Goal: Complete application form: Complete application form

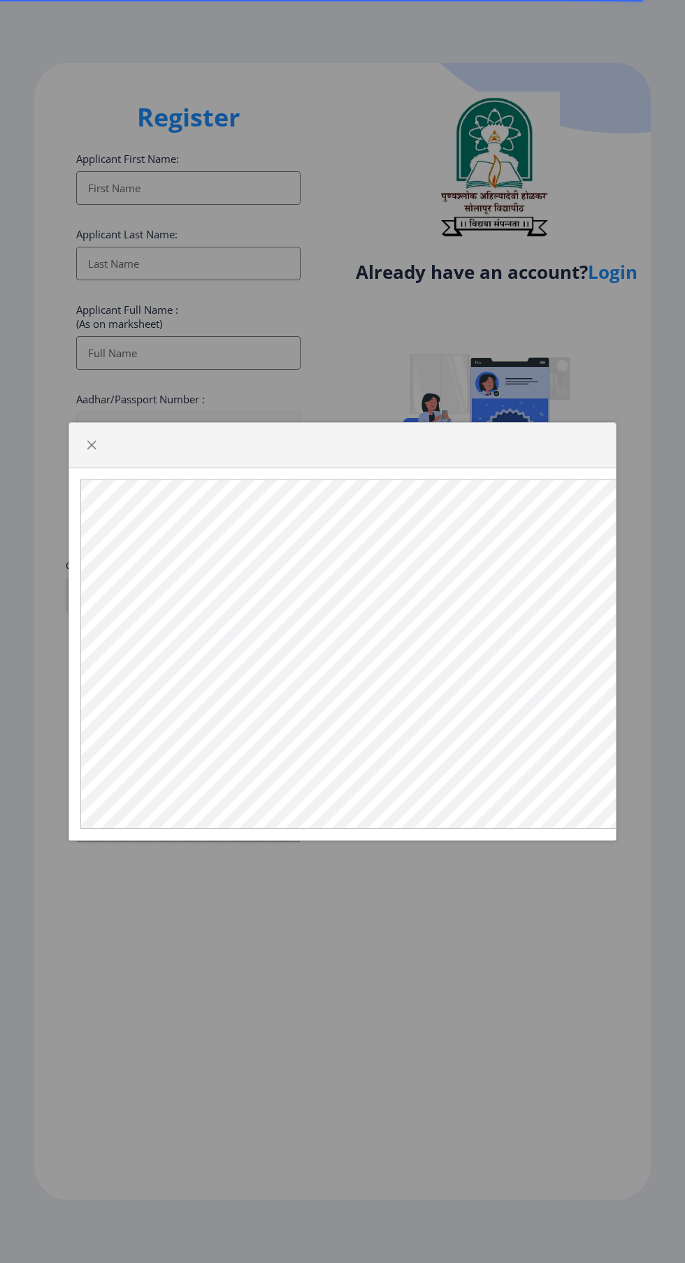
select select
click at [92, 451] on span "button" at bounding box center [91, 445] width 11 height 11
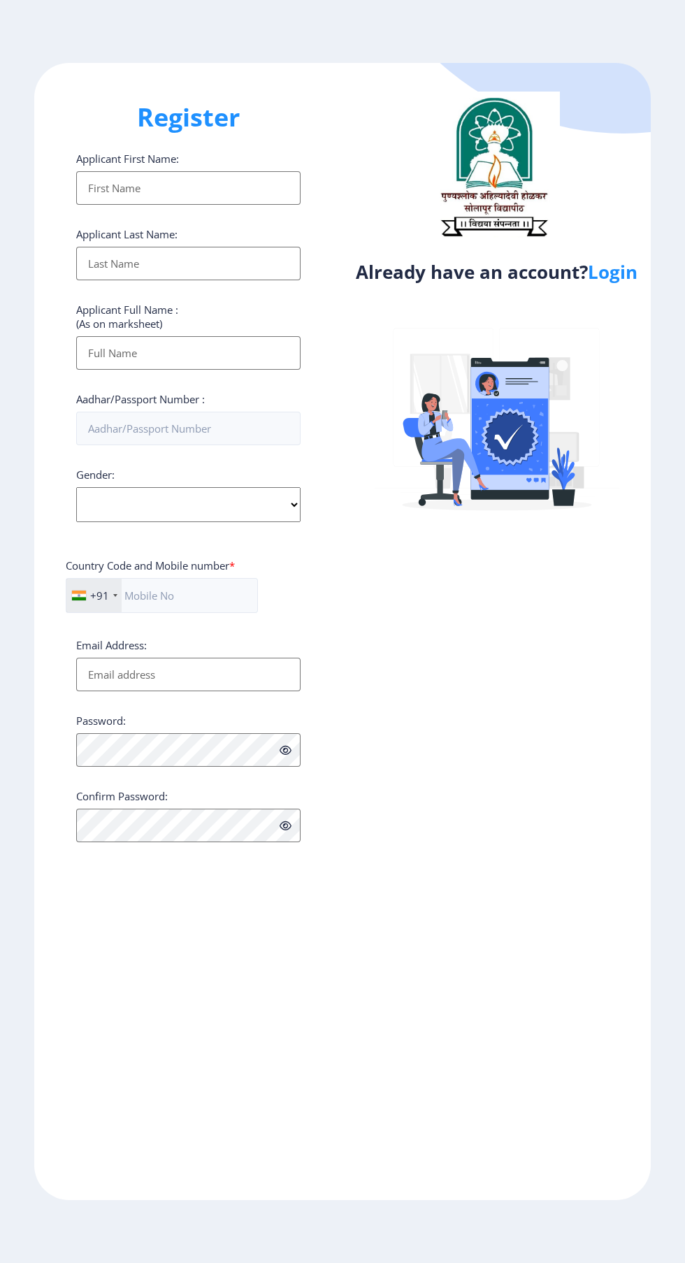
click at [624, 273] on link "Login" at bounding box center [613, 271] width 50 height 25
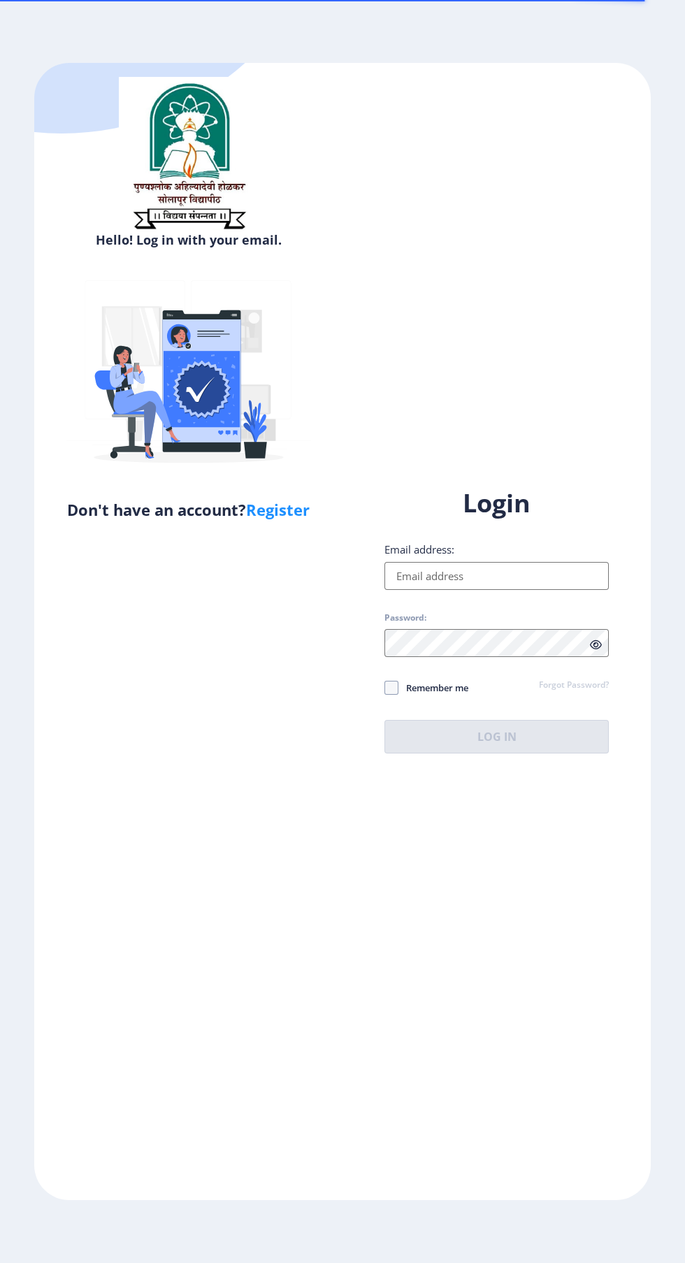
click at [530, 590] on input "Email address:" at bounding box center [496, 576] width 224 height 28
type input "[EMAIL_ADDRESS][DOMAIN_NAME]"
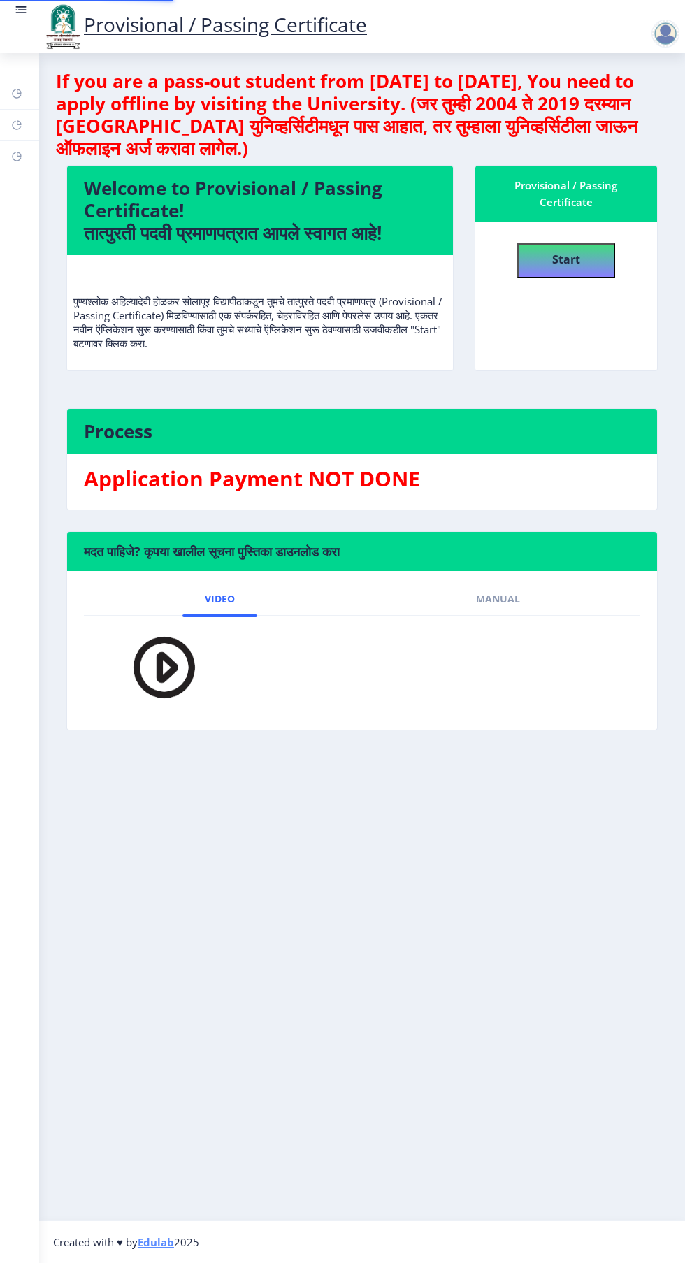
click at [395, 786] on nb-layout-column "If you are a pass-out student from [DATE] to [DATE], You need to apply offline …" at bounding box center [362, 636] width 646 height 1167
click at [568, 259] on b "Start" at bounding box center [566, 259] width 28 height 15
select select
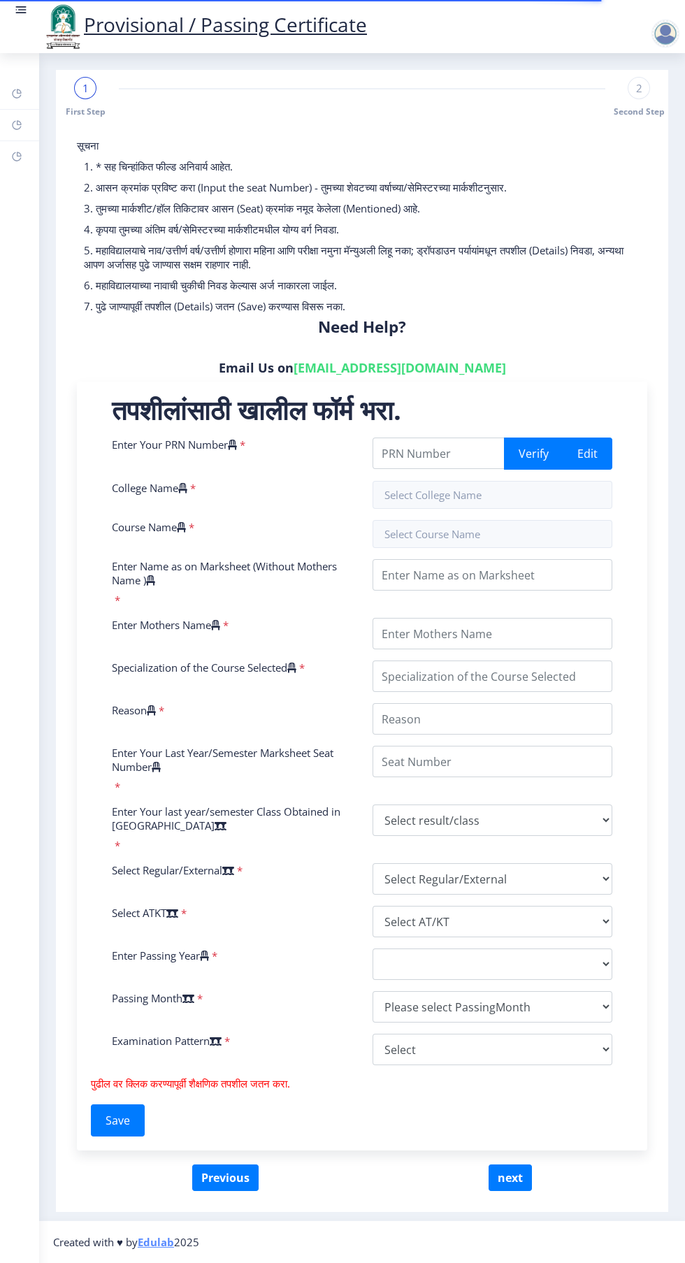
click at [270, 438] on div "Enter Your PRN Number *" at bounding box center [231, 454] width 261 height 32
click at [185, 444] on label "Enter Your PRN Number" at bounding box center [174, 445] width 125 height 14
click at [373, 444] on input "Enter Your PRN Number" at bounding box center [439, 453] width 132 height 31
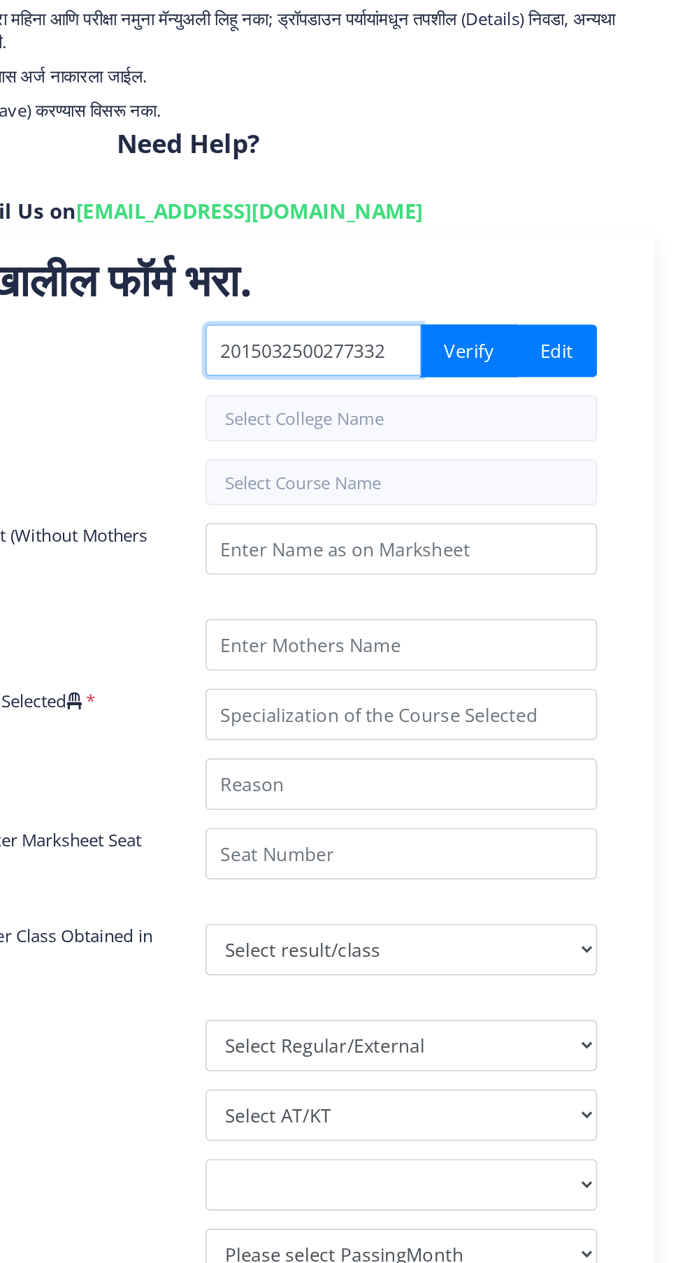
type input "2015032500277332"
click at [547, 456] on button "Verify" at bounding box center [533, 454] width 59 height 32
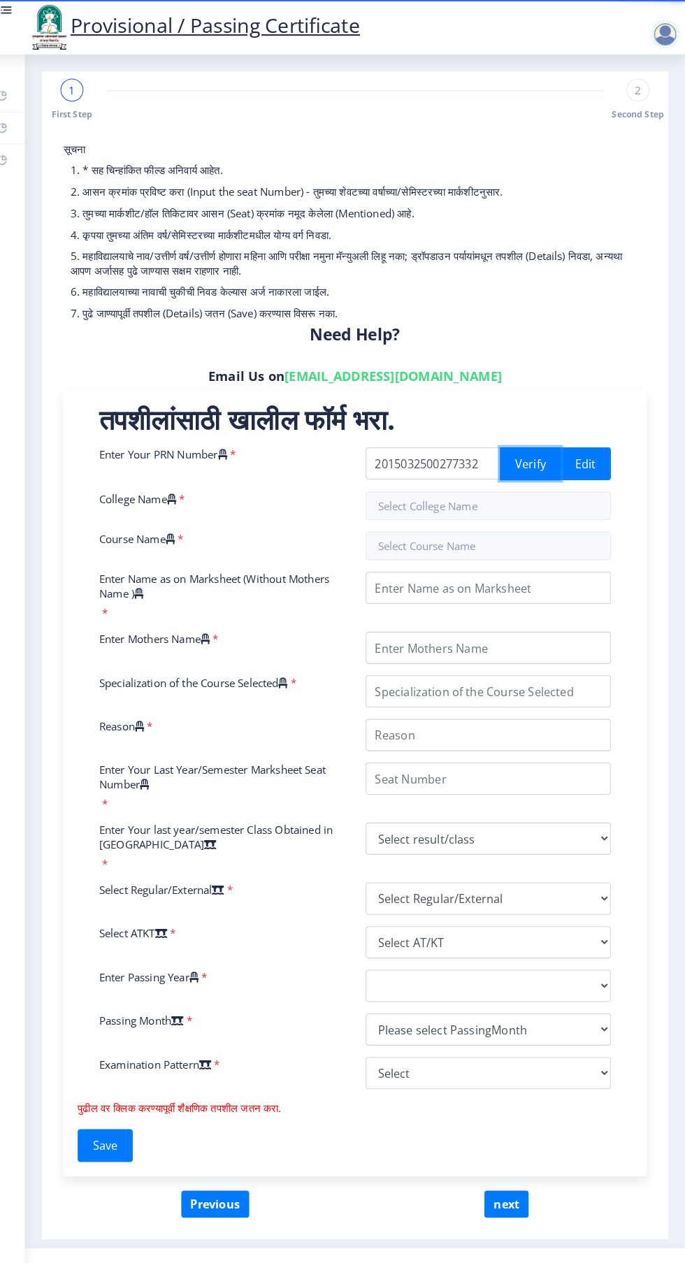
click at [542, 458] on button "Verify" at bounding box center [533, 454] width 59 height 32
click at [516, 495] on input "text" at bounding box center [493, 495] width 240 height 28
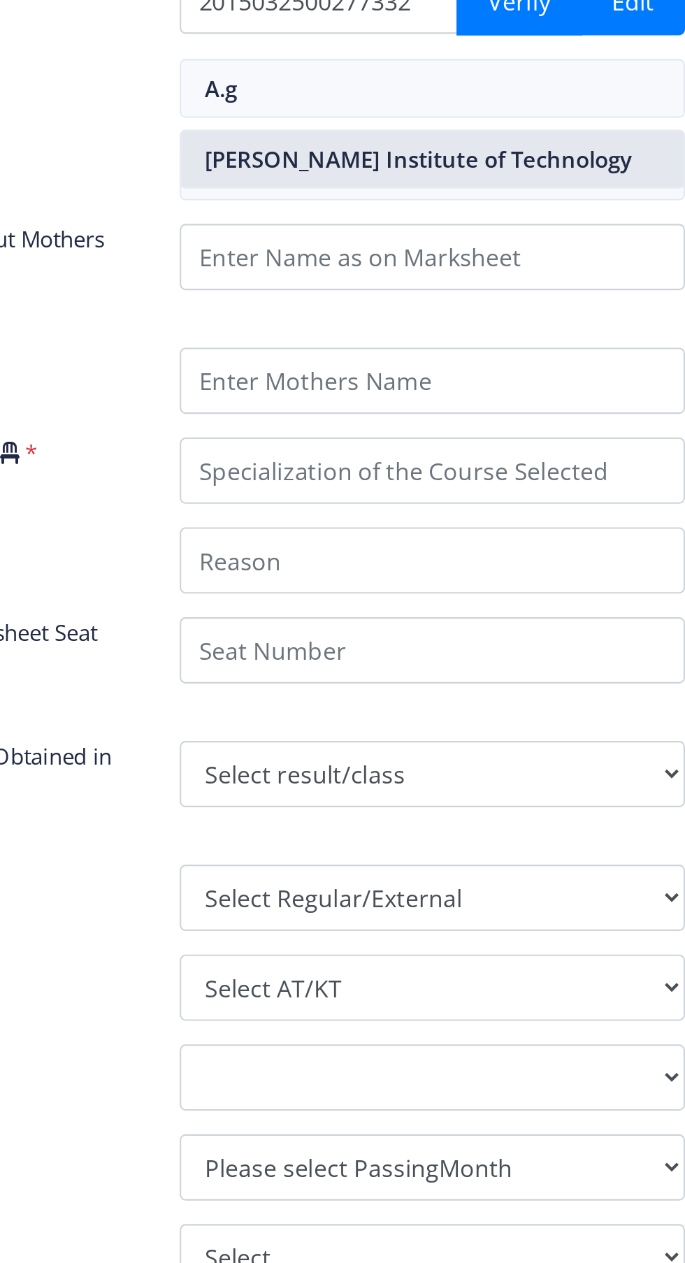
click at [522, 533] on nb-option "[PERSON_NAME] Institute of Technology" at bounding box center [492, 528] width 238 height 27
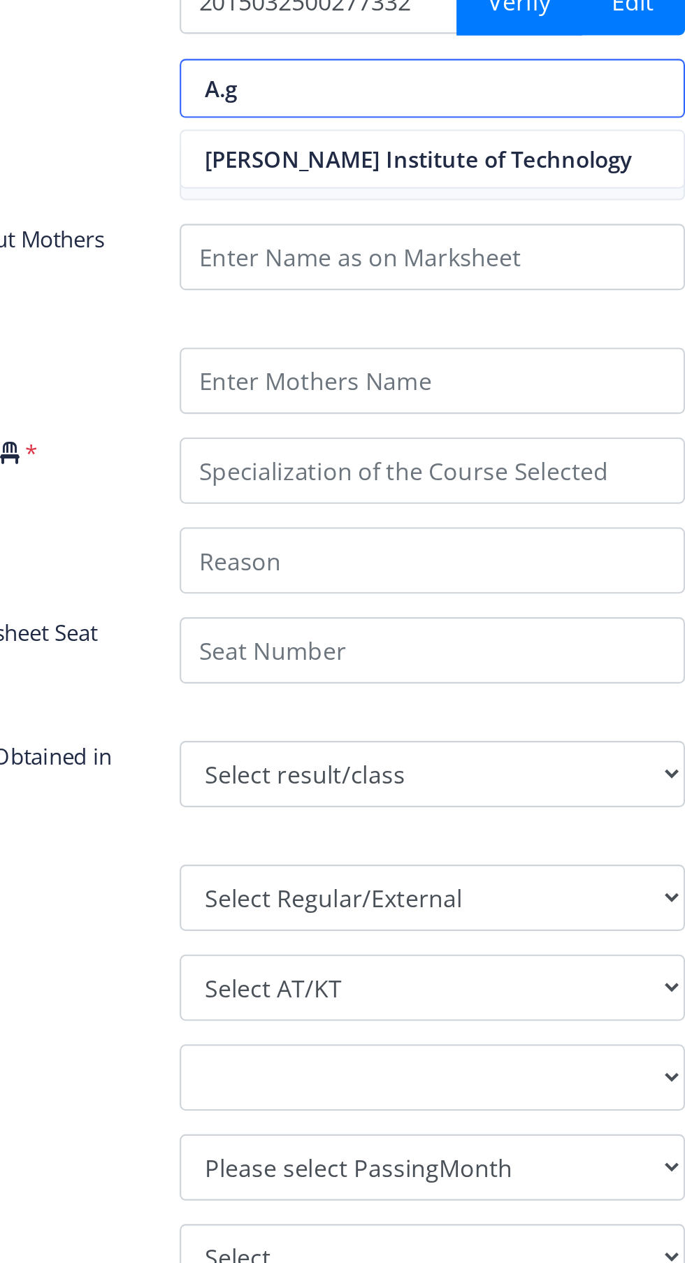
type input "[PERSON_NAME] Institute of Technology"
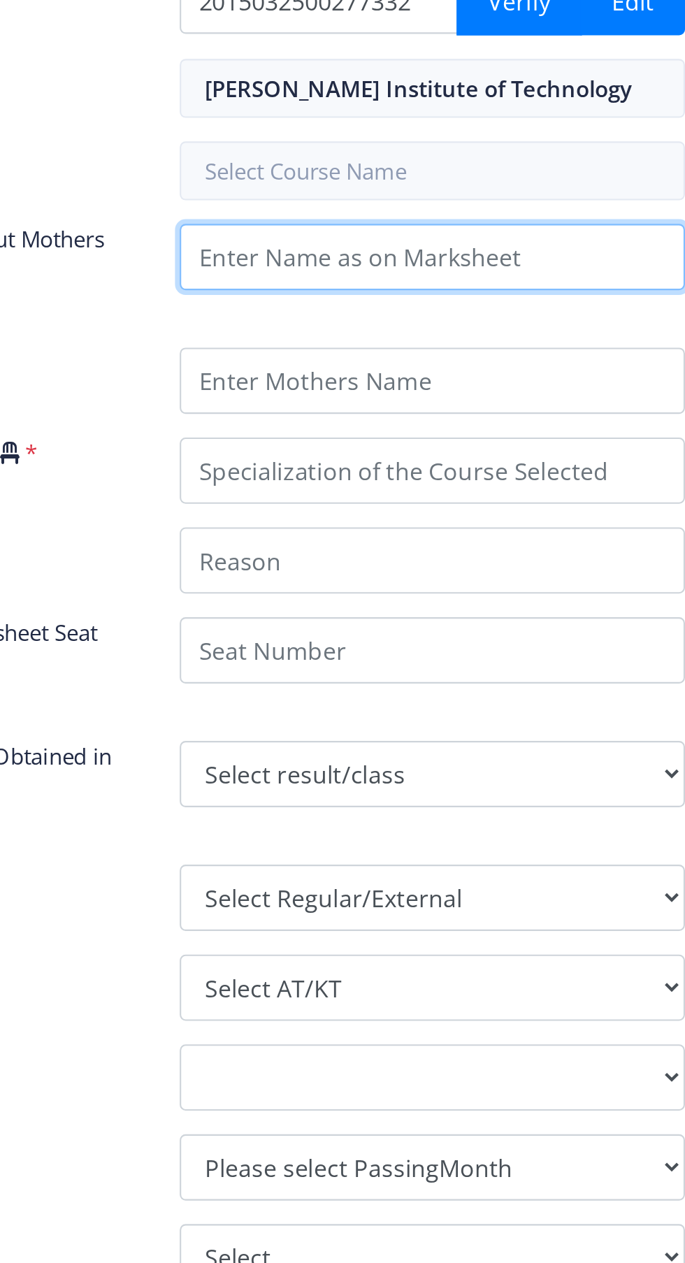
click at [538, 574] on input "Enter Name as on Marksheet (Without Mothers Name )" at bounding box center [493, 574] width 240 height 31
type input "[PERSON_NAME]"
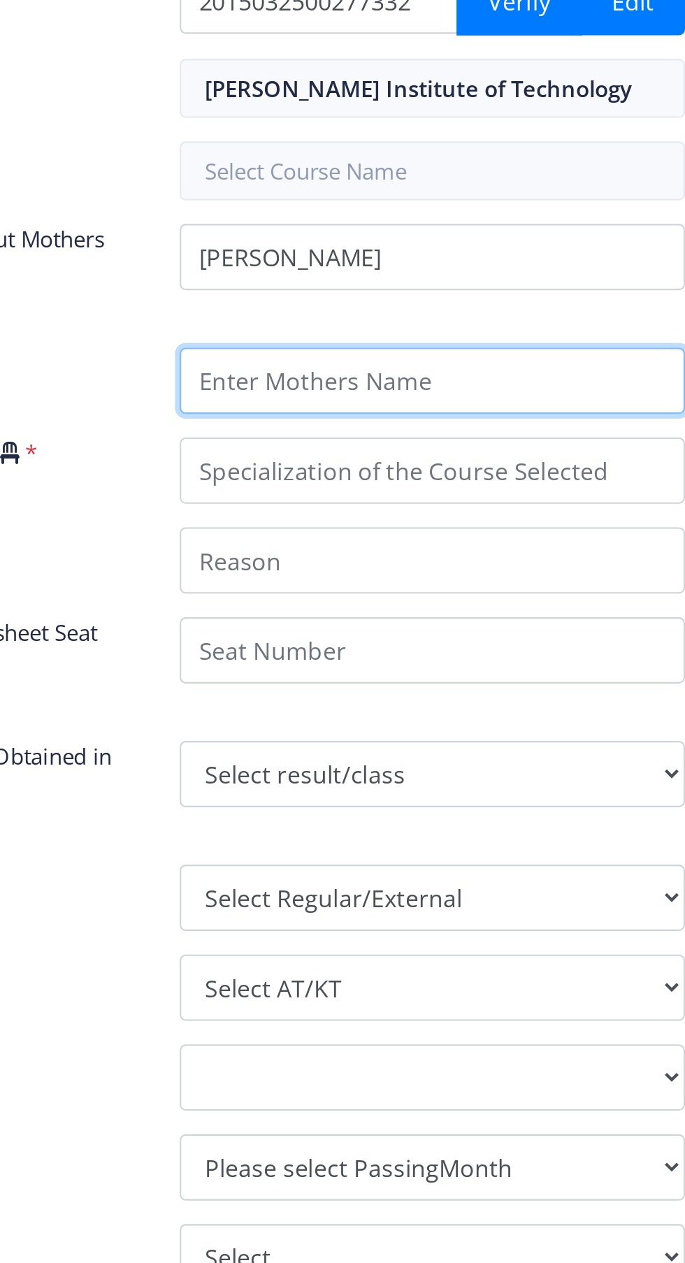
click at [558, 633] on input "Enter Mothers Name" at bounding box center [493, 633] width 240 height 31
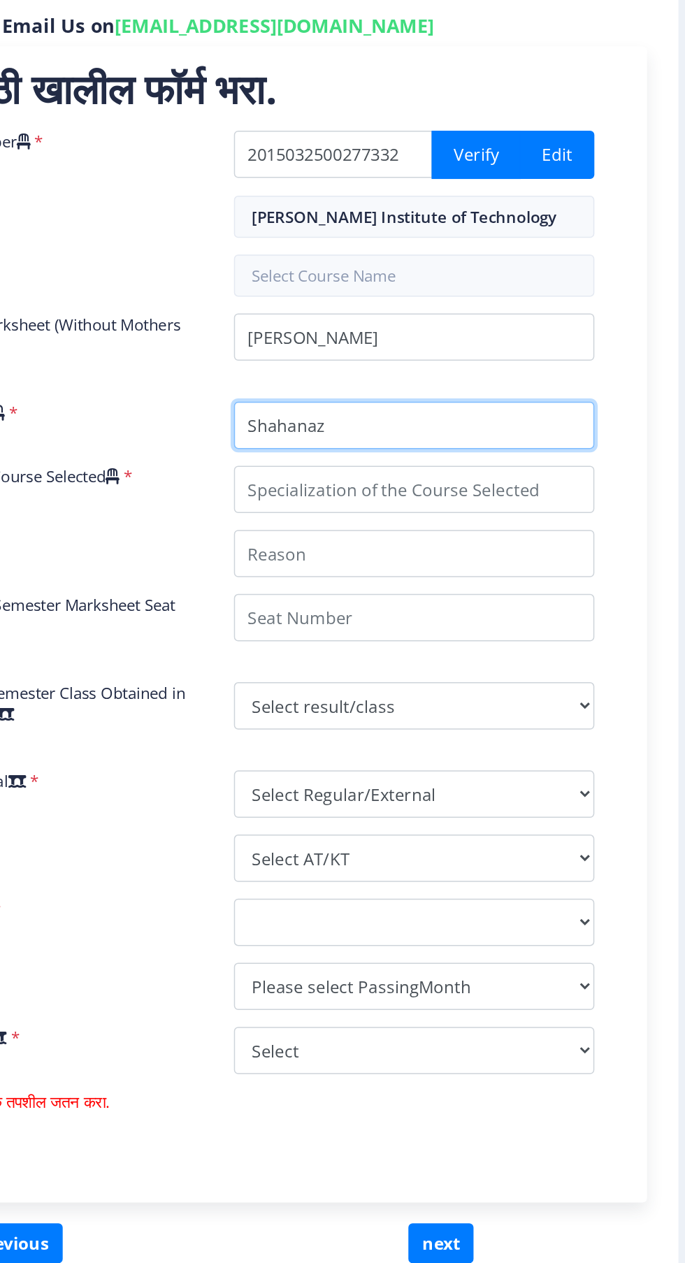
type input "Shahanaz"
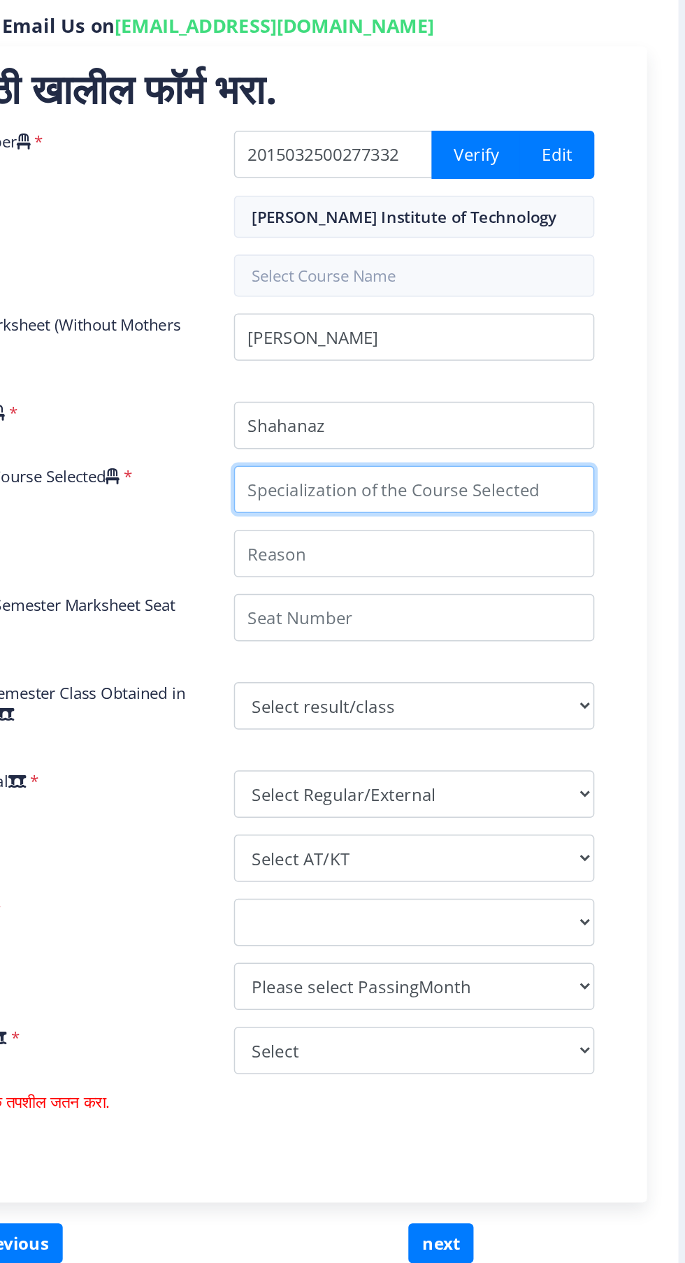
click at [574, 677] on input "Specialization of the Course Selected" at bounding box center [493, 675] width 240 height 31
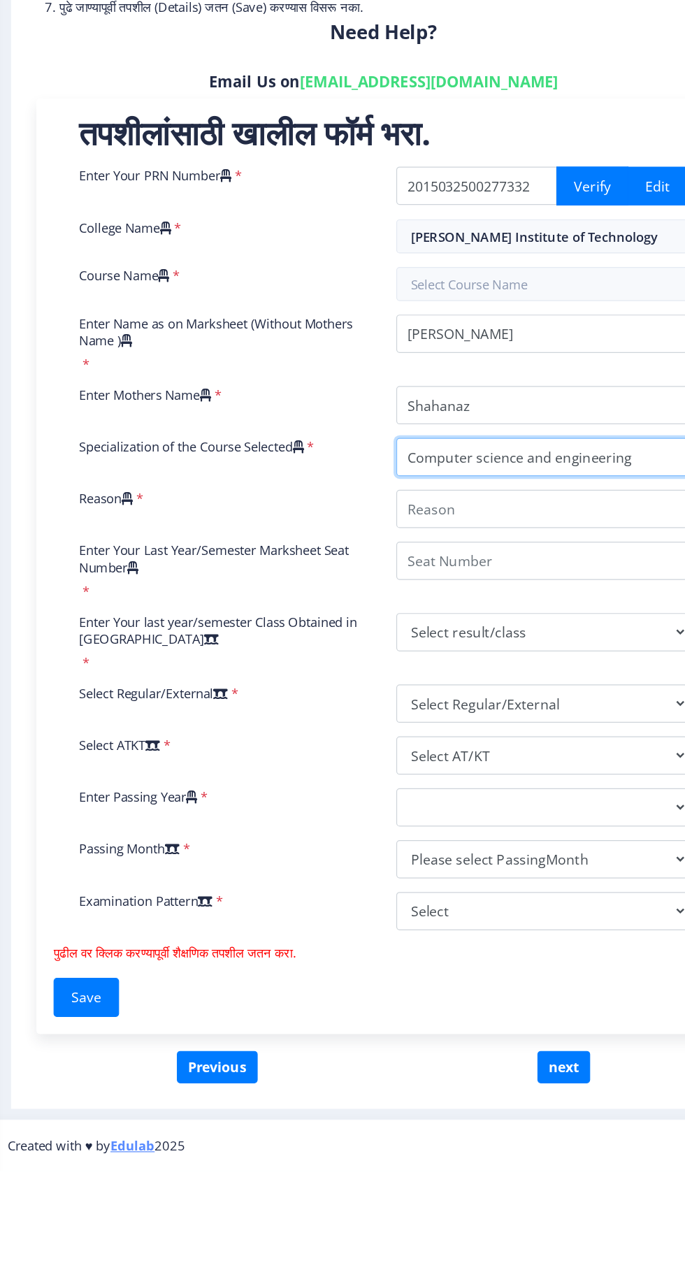
type input "Computer science and engineering"
click at [465, 721] on input "Reason" at bounding box center [493, 718] width 240 height 31
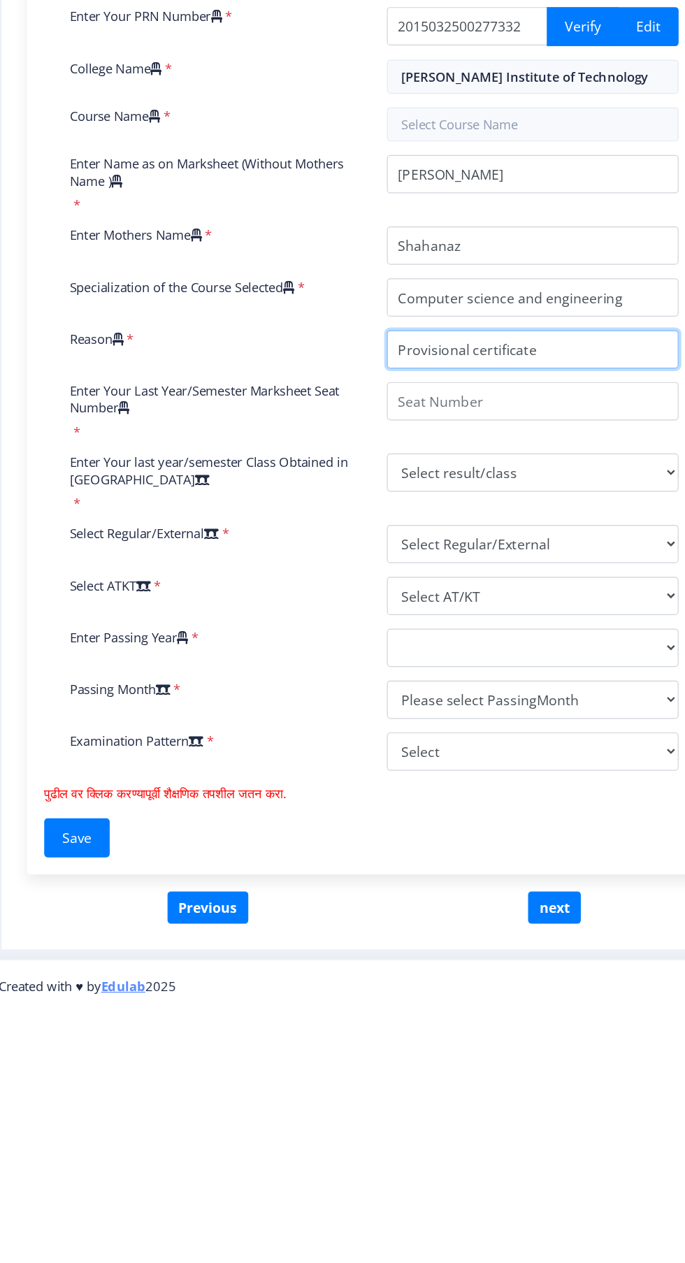
type input "Provisional certificate"
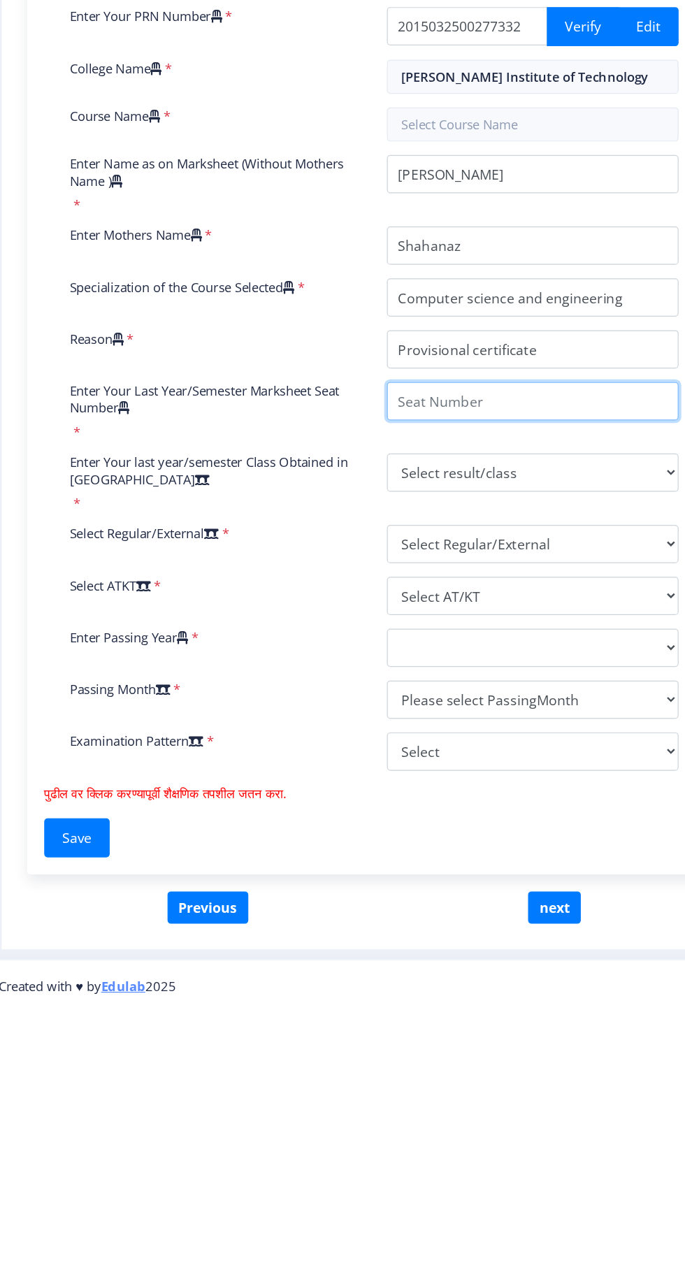
click at [500, 764] on input "Enter Your Last Year/Semester Marksheet Seat Number" at bounding box center [493, 761] width 240 height 31
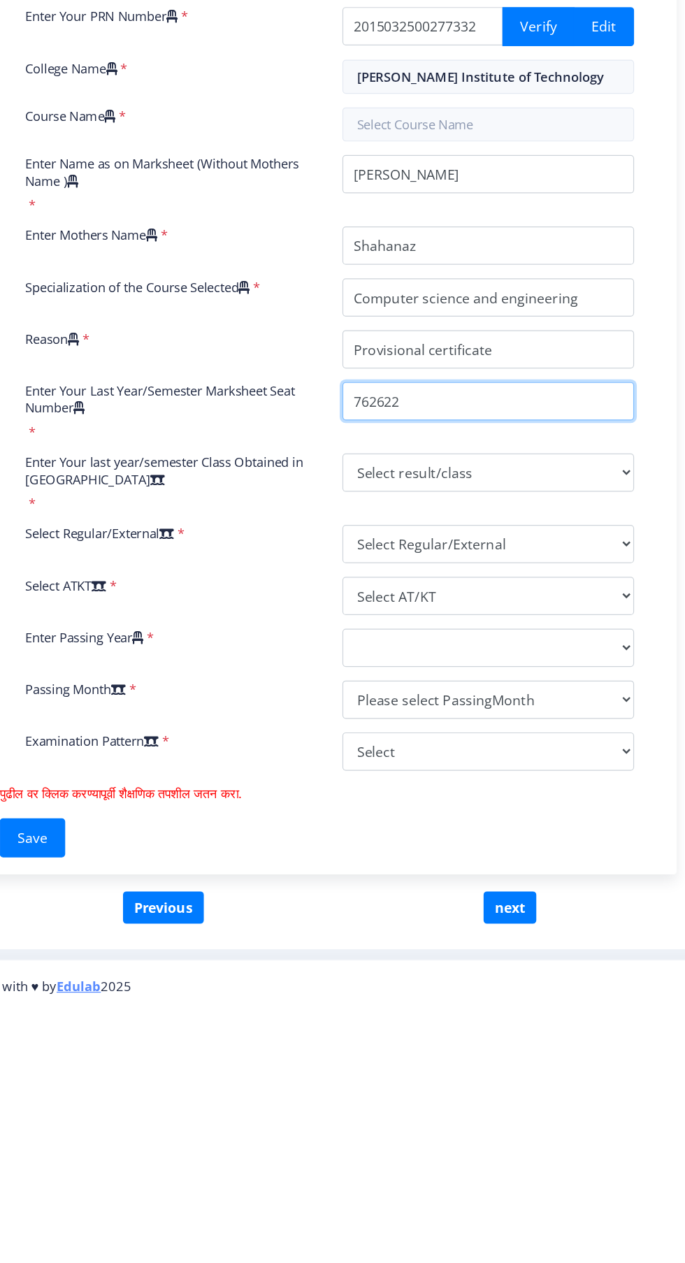
type input "762622"
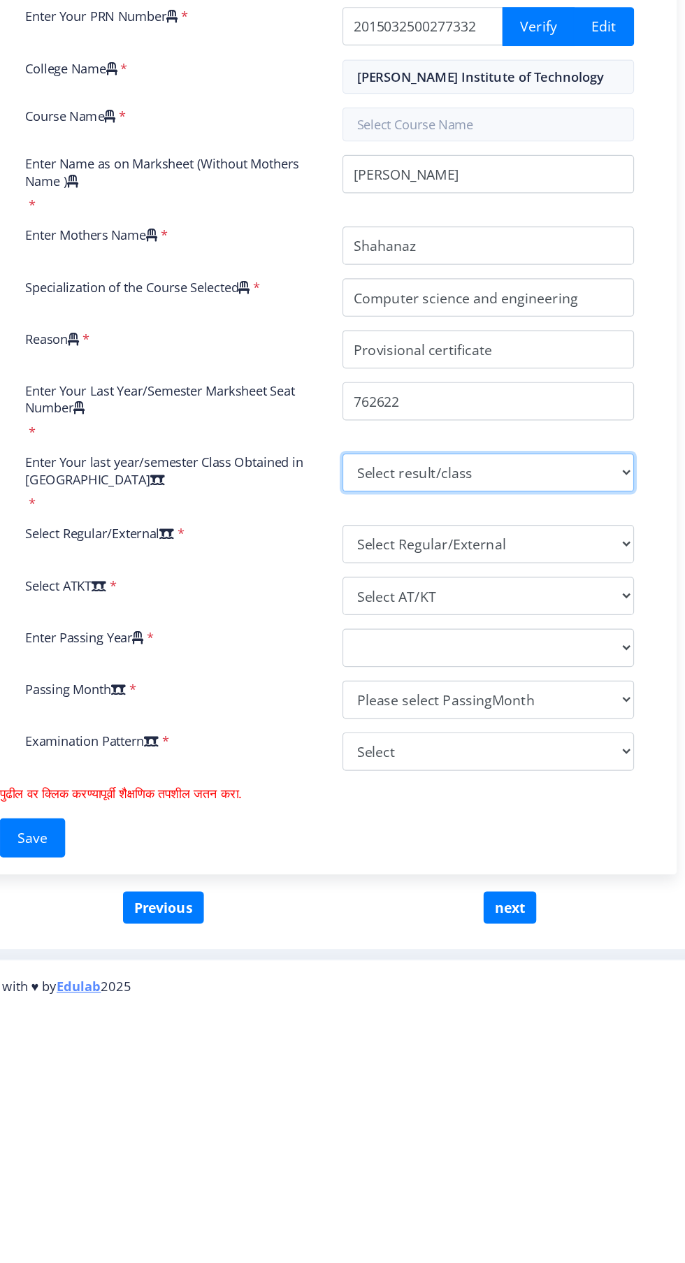
click at [520, 828] on select "Select result/class DISTINCTION FIRST CLASS HIGHER SECOND CLASS SECOND CLASS PA…" at bounding box center [493, 819] width 240 height 31
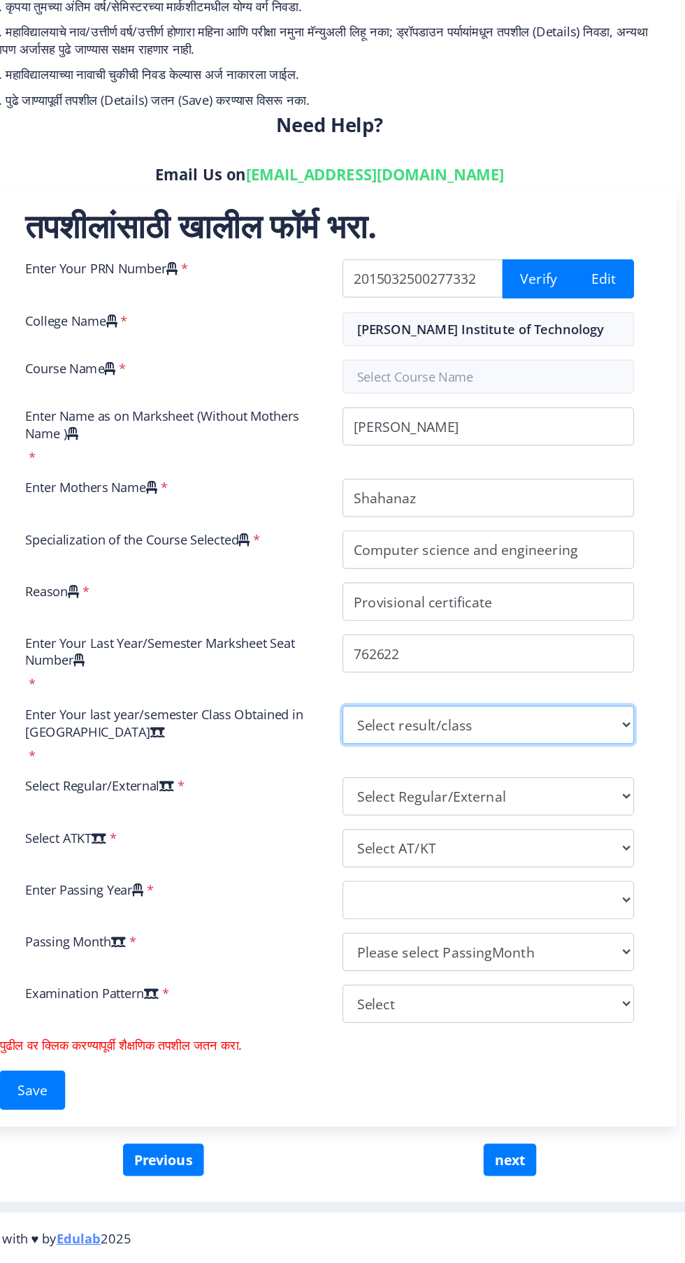
select select "Grade A+"
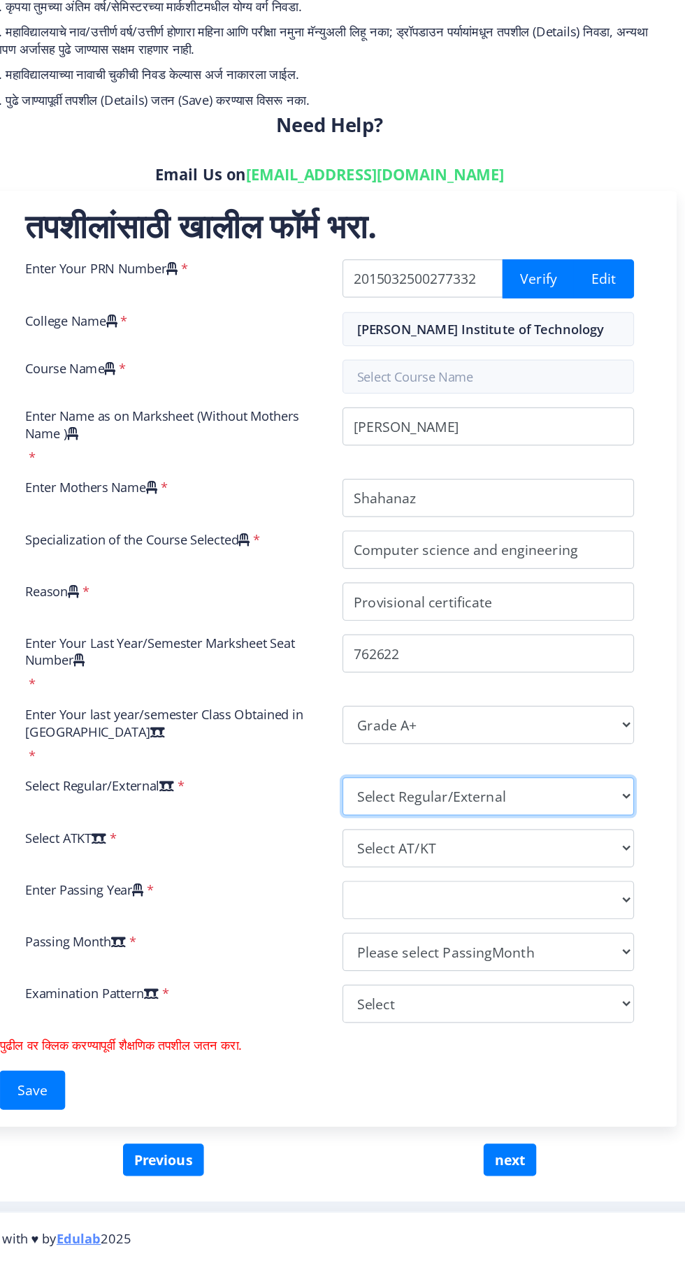
click at [500, 873] on select "Select Regular/External Regular External Special" at bounding box center [493, 878] width 240 height 31
select select "Regular"
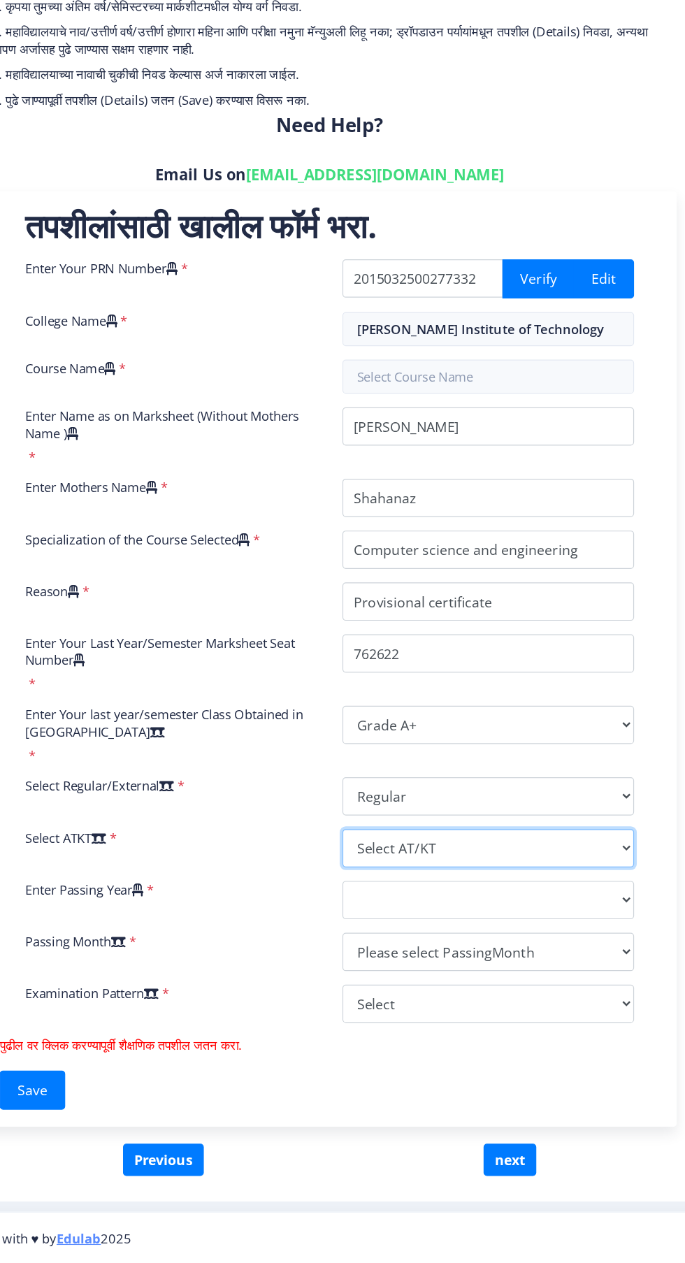
click at [499, 917] on select "Select AT/KT None ATKT" at bounding box center [493, 921] width 240 height 31
select select "None"
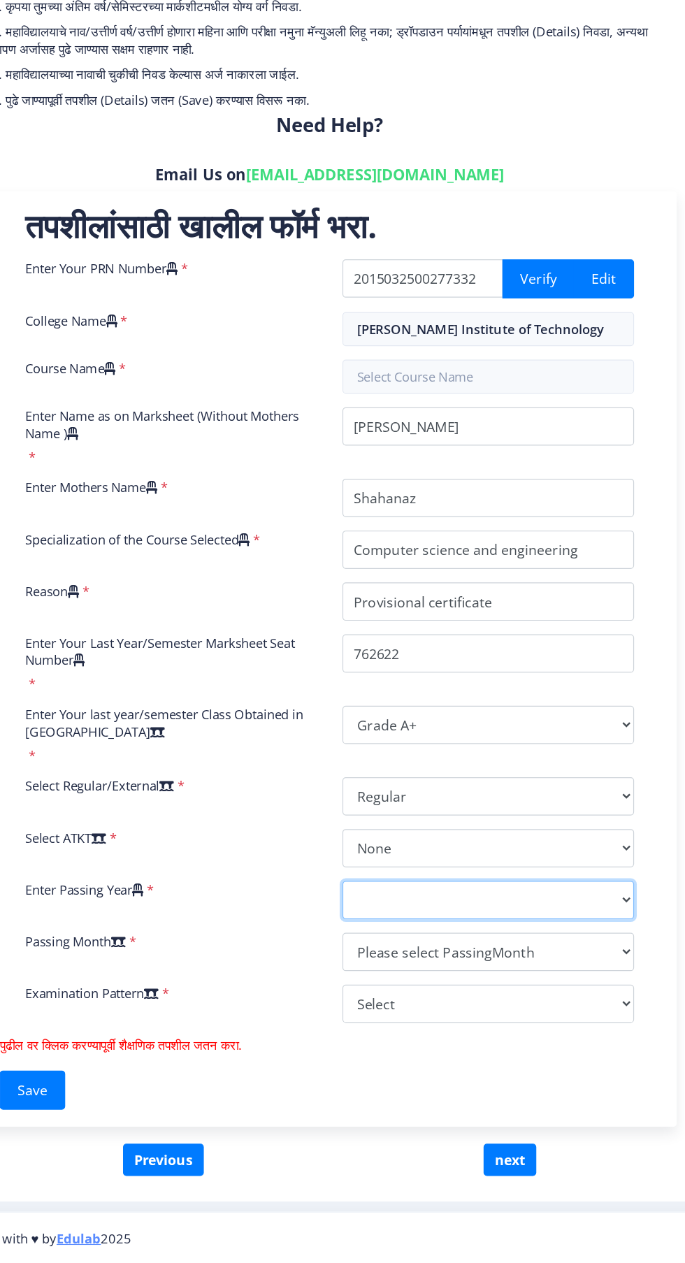
click at [488, 964] on select "2025 2024 2023 2022 2021 2020 2019 2018 2017 2016 2015 2014 2013 2012 2011 2010…" at bounding box center [493, 963] width 240 height 31
select select "2018"
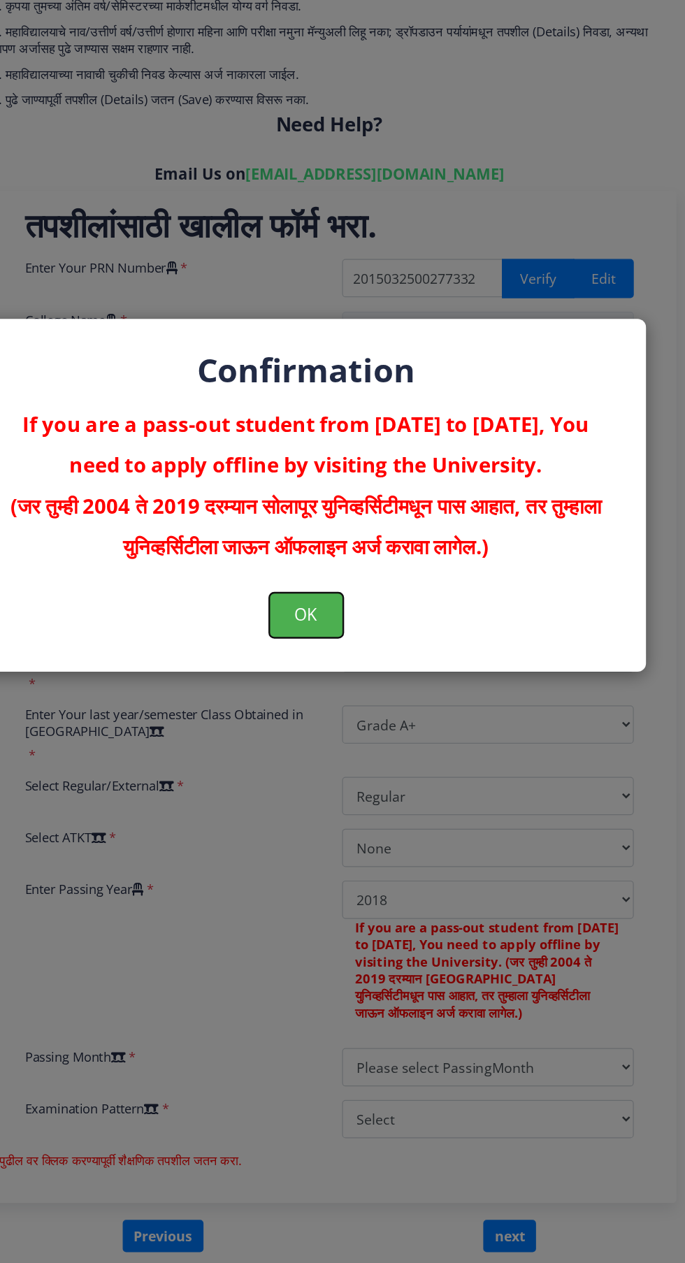
click at [363, 717] on button "OK" at bounding box center [342, 729] width 61 height 36
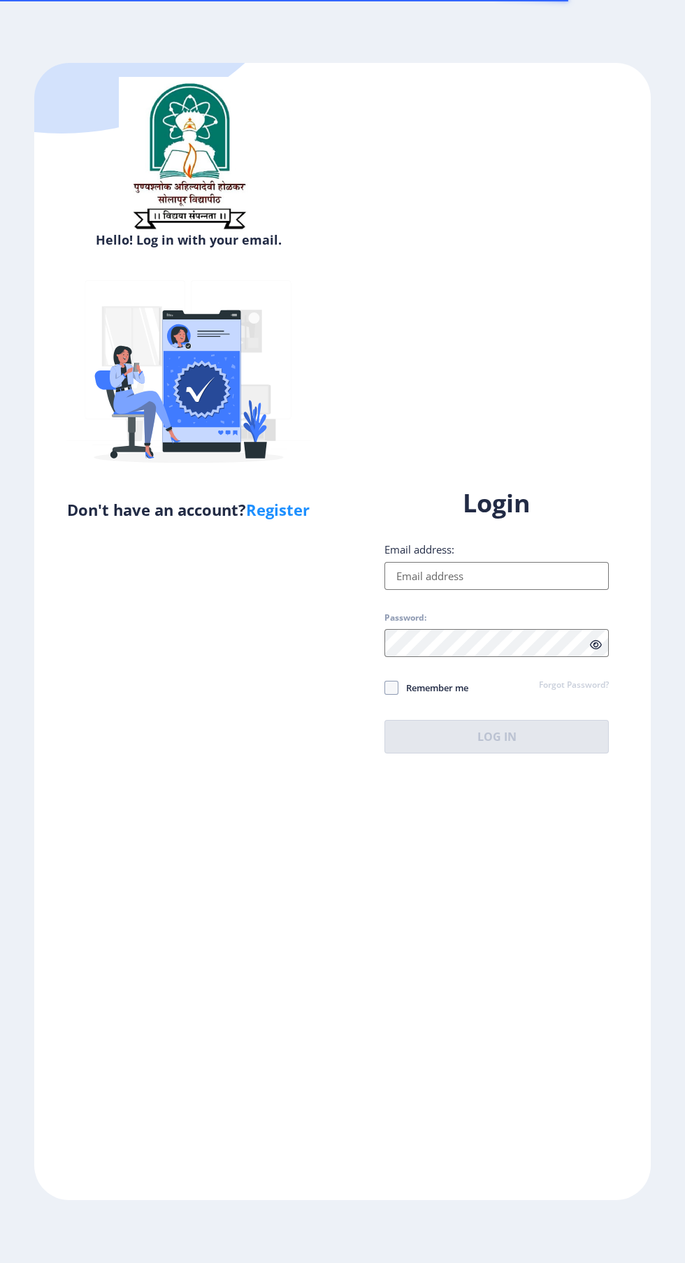
click at [557, 590] on input "Email address:" at bounding box center [496, 576] width 224 height 28
type input "[EMAIL_ADDRESS][DOMAIN_NAME]"
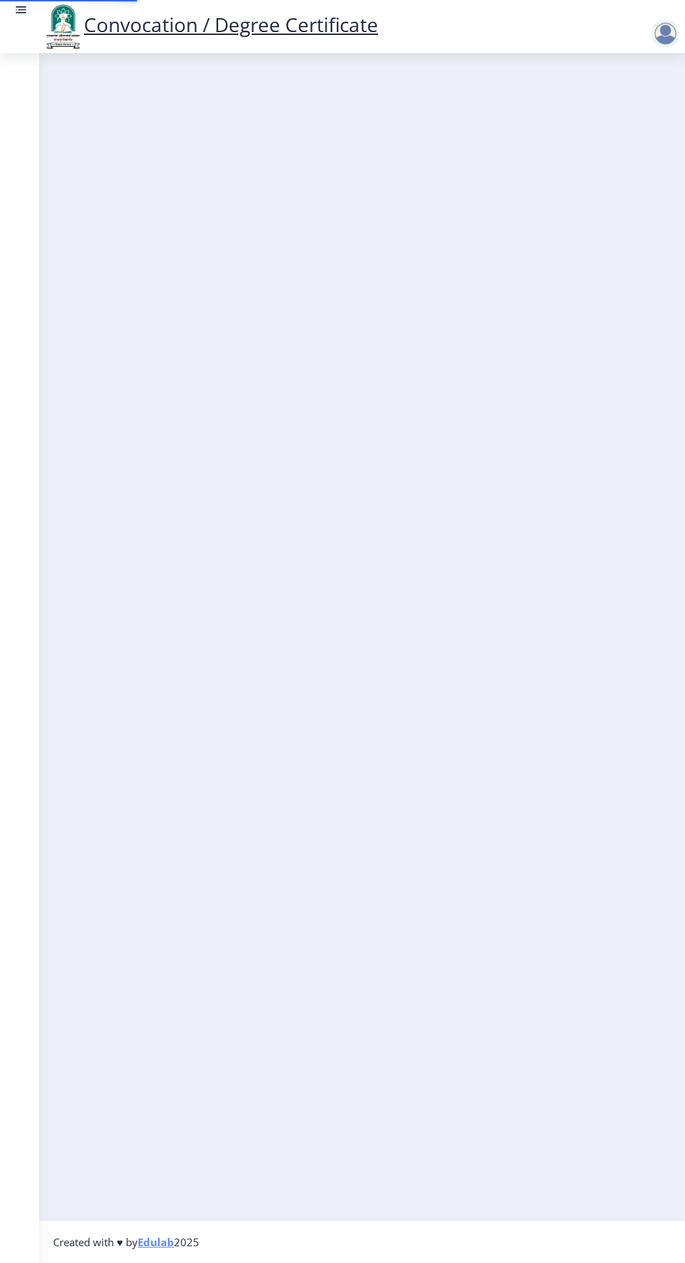
click at [400, 791] on nb-layout-column at bounding box center [362, 636] width 646 height 1167
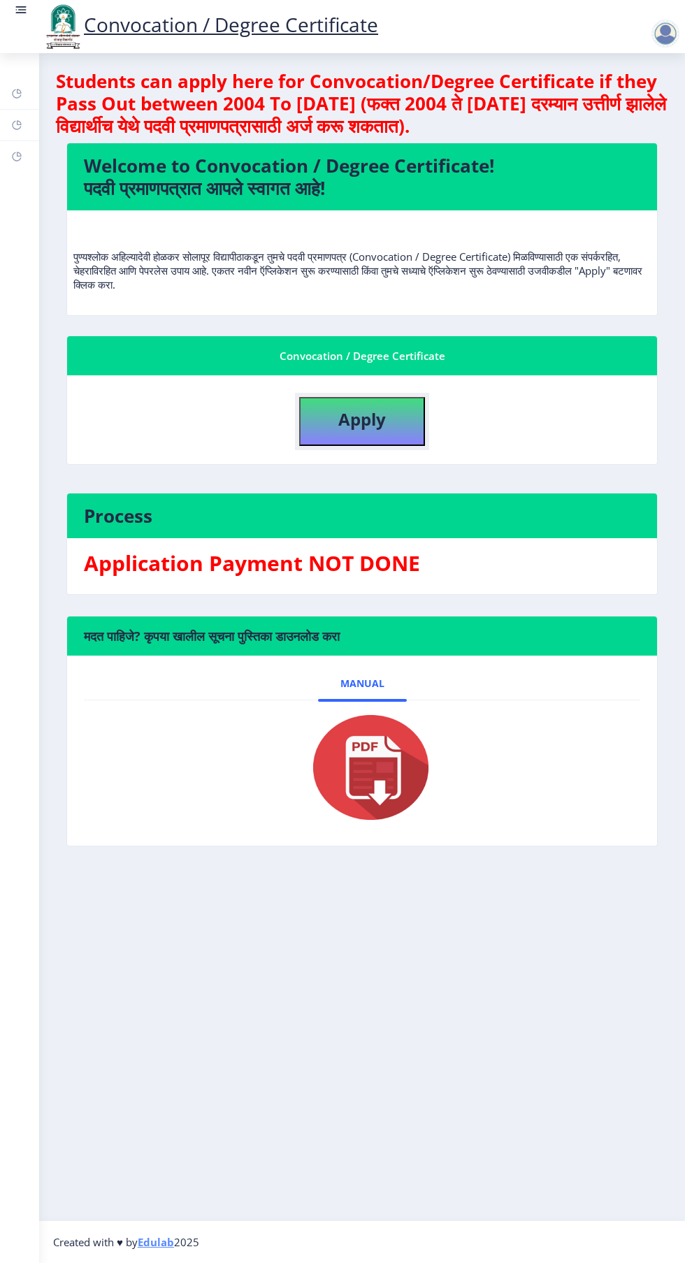
click at [391, 423] on button "Apply" at bounding box center [362, 421] width 126 height 49
select select
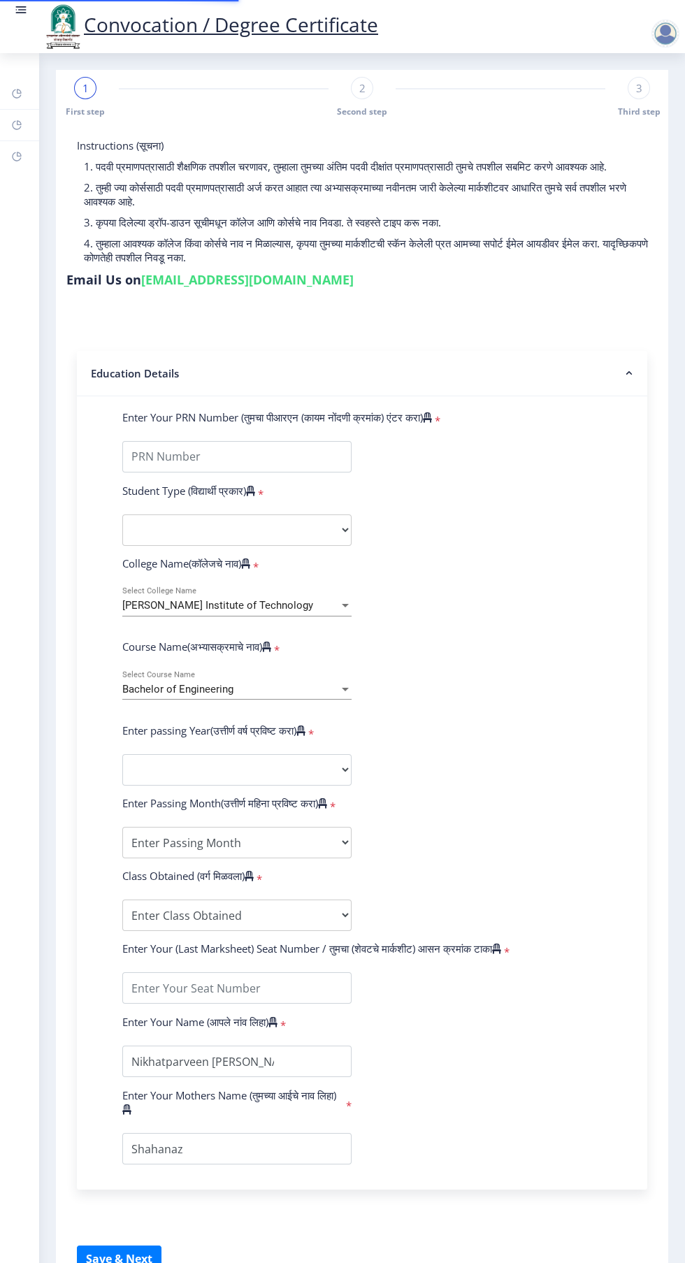
type input "2015032500277332"
select select "Regular"
select select "2018"
select select "March"
select select "Grade A+"
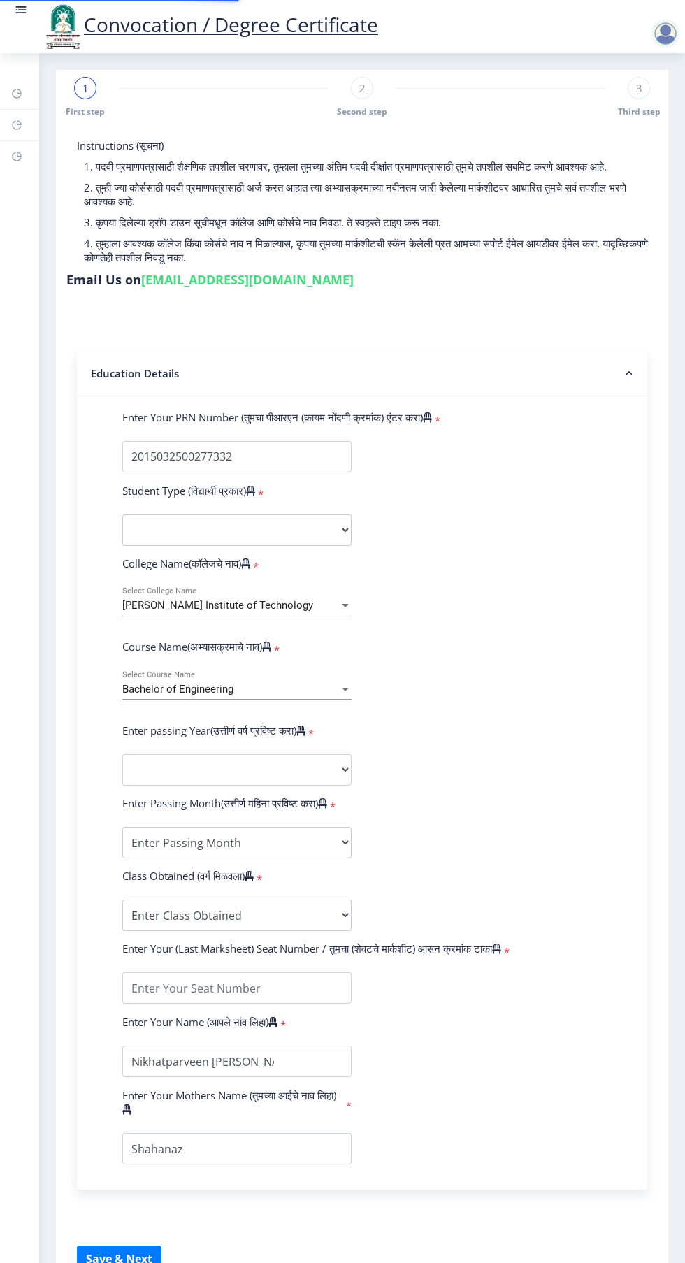
type input "762622"
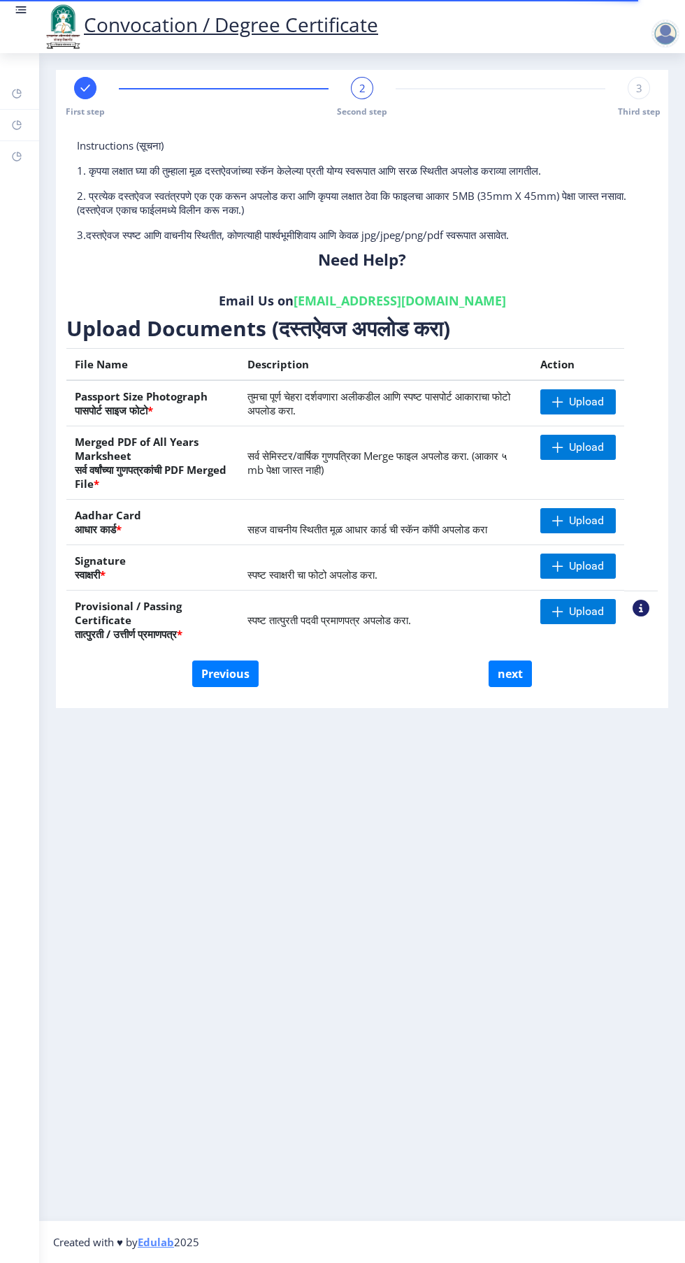
click at [636, 607] on nb-action at bounding box center [641, 608] width 17 height 17
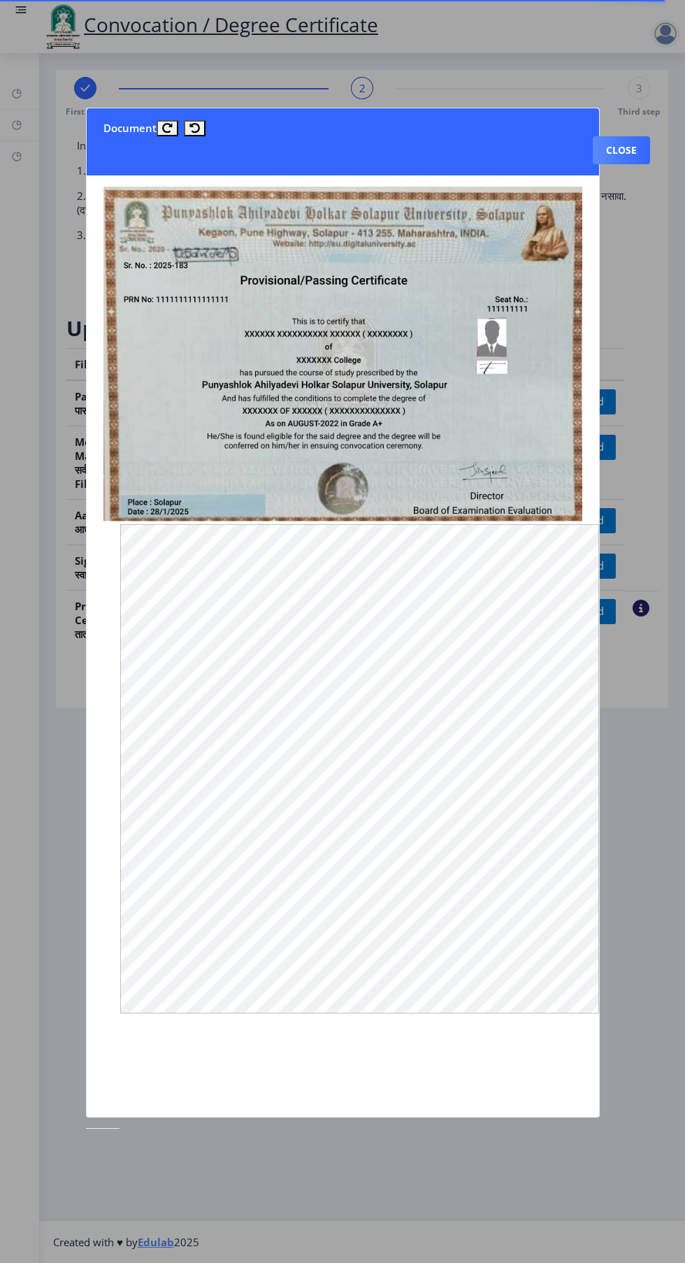
scroll to position [0, 6]
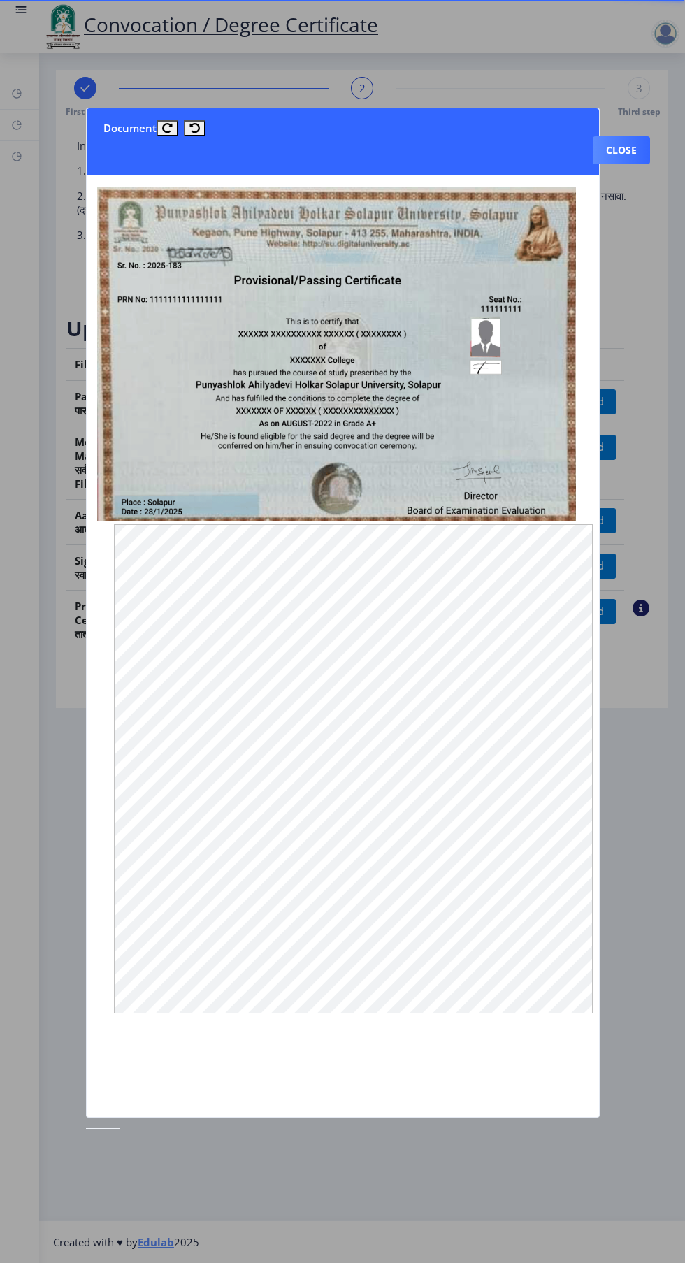
click at [630, 983] on div at bounding box center [342, 631] width 685 height 1263
